Goal: Complete application form

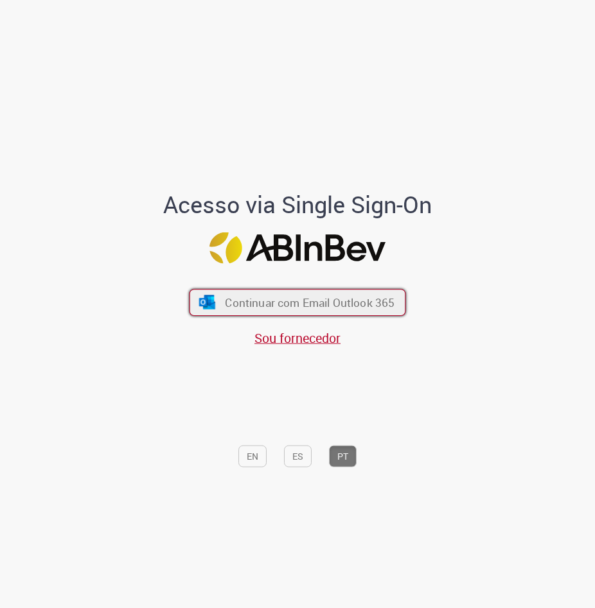
click at [292, 309] on span "Continuar com Email Outlook 365" at bounding box center [310, 302] width 170 height 15
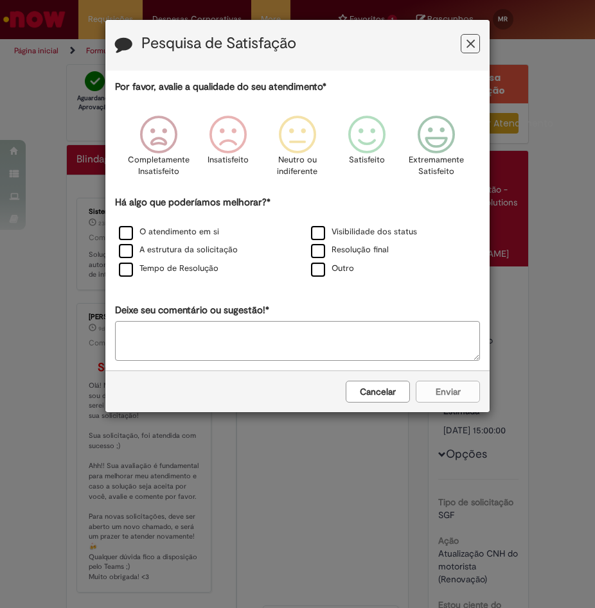
click at [387, 394] on button "Cancelar" at bounding box center [377, 392] width 64 height 22
